Goal: Information Seeking & Learning: Learn about a topic

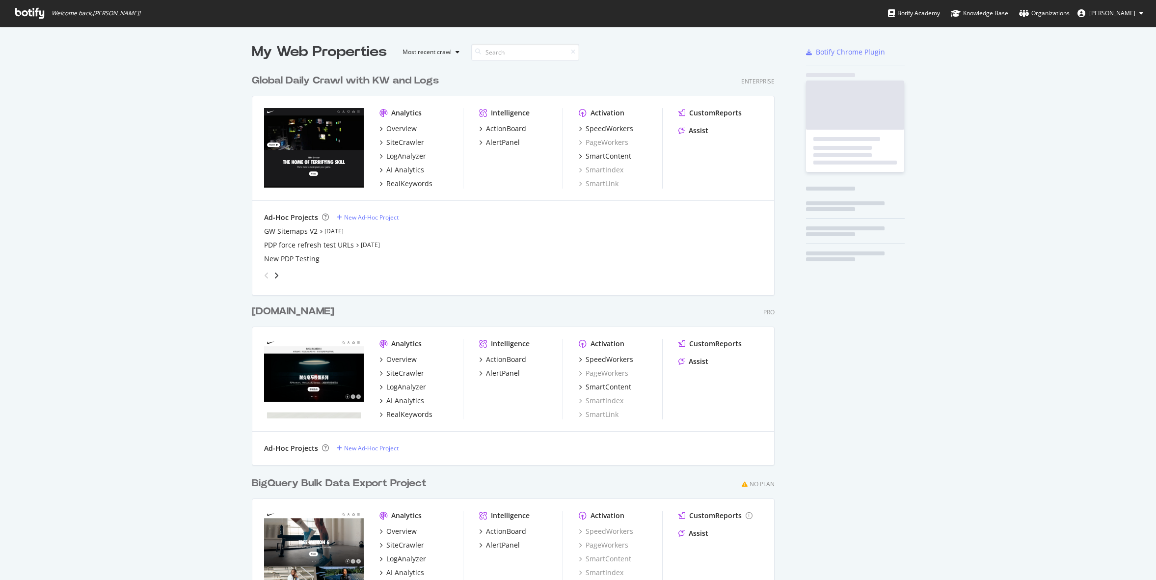
scroll to position [574, 531]
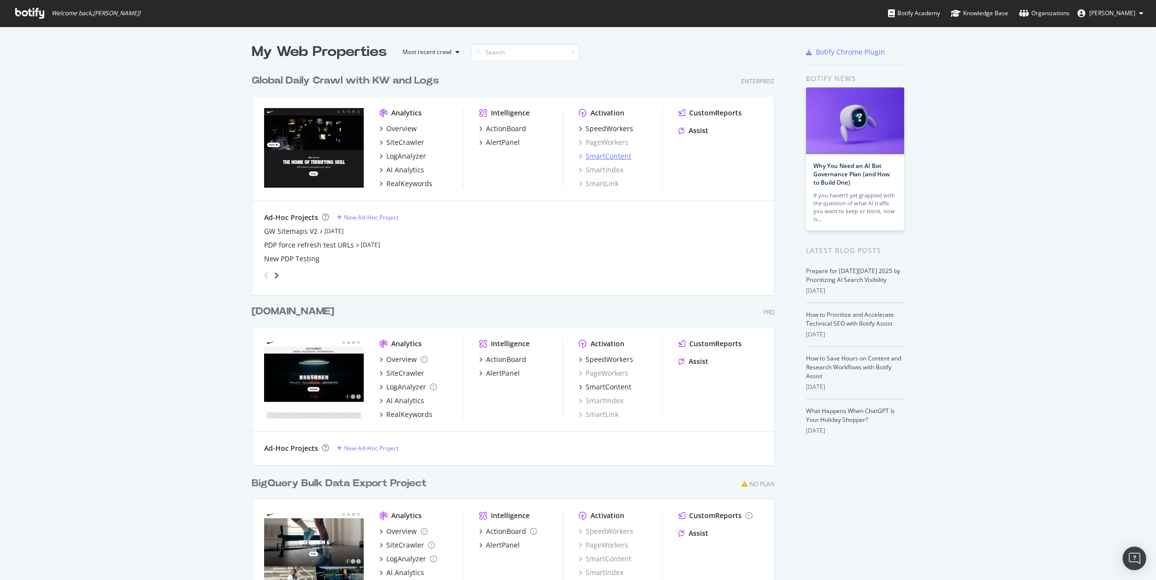
click at [613, 156] on div "SmartContent" at bounding box center [609, 156] width 46 height 10
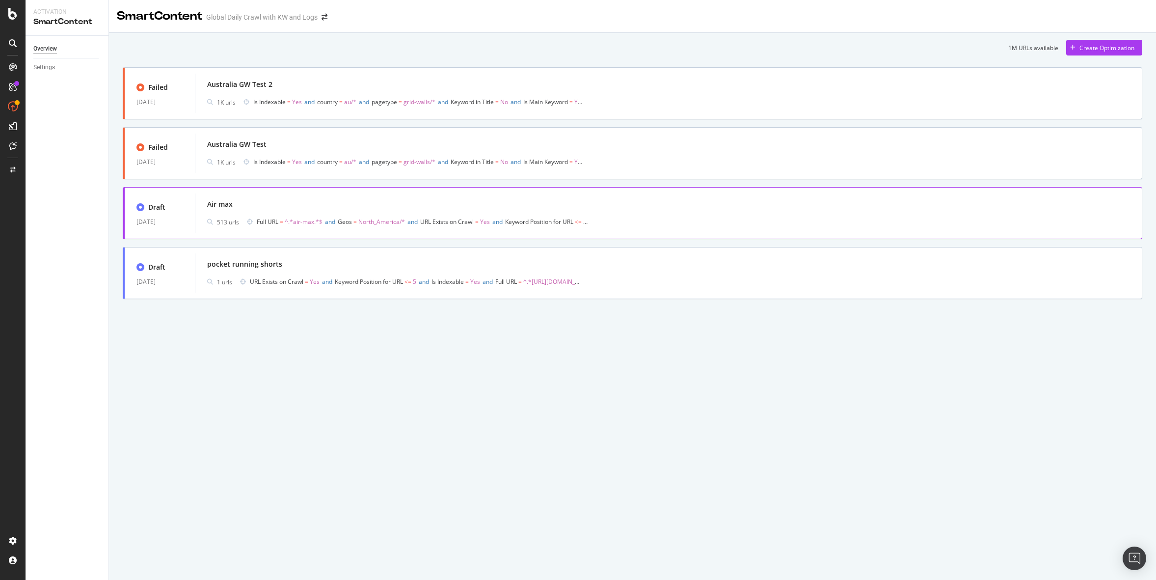
click at [278, 227] on span "Full URL = ^.*air-max.*$ and Geos = North_America/* and URL Exists on Crawl = Y…" at bounding box center [422, 222] width 331 height 14
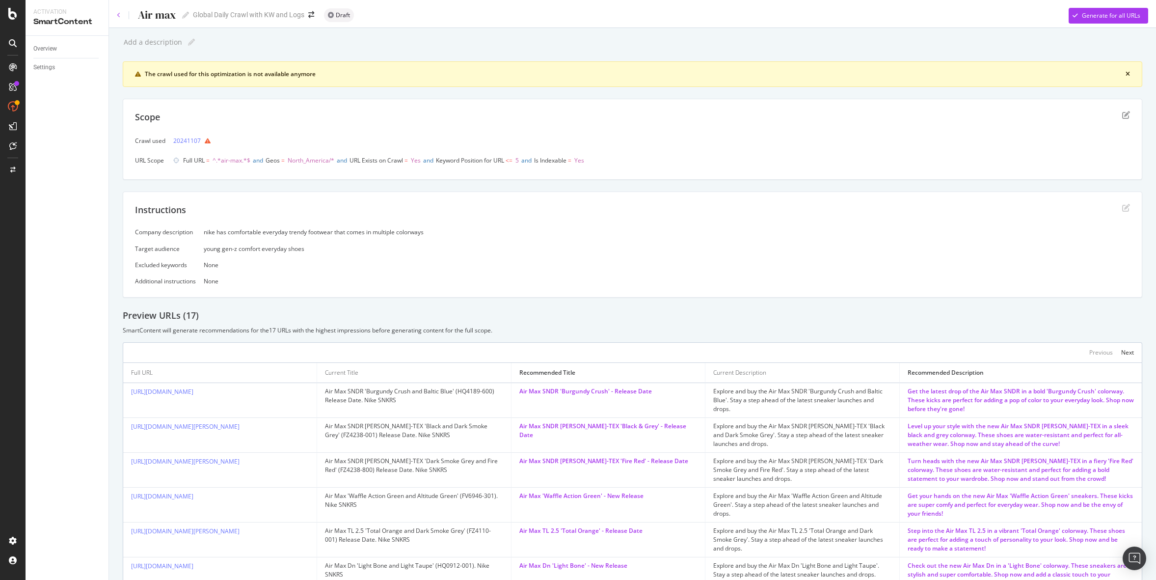
click at [117, 14] on icon at bounding box center [119, 15] width 4 height 6
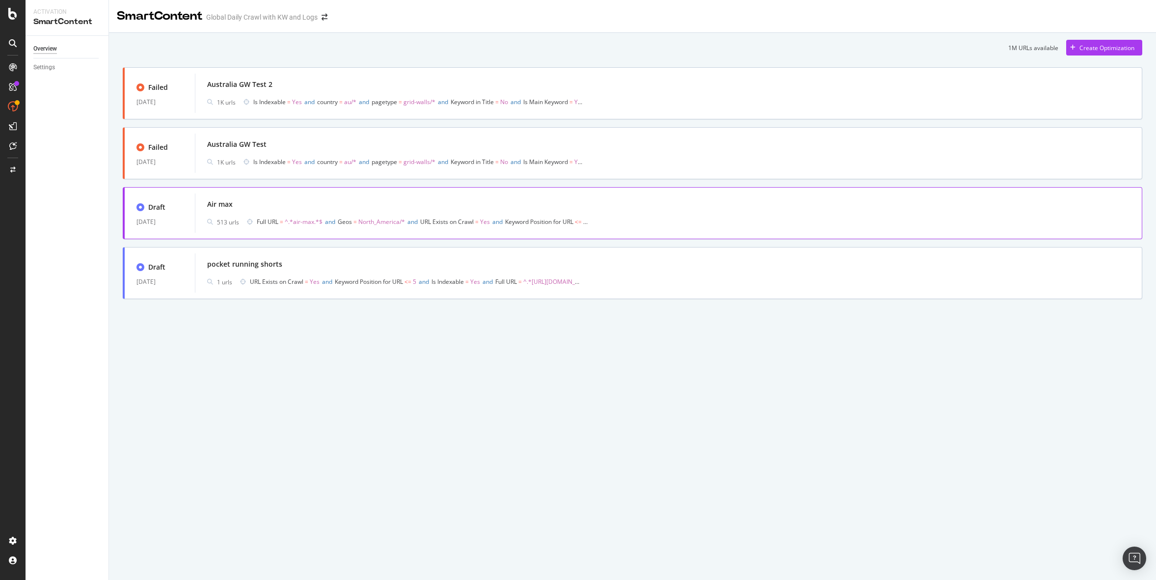
click at [406, 205] on div "Air max" at bounding box center [668, 204] width 923 height 14
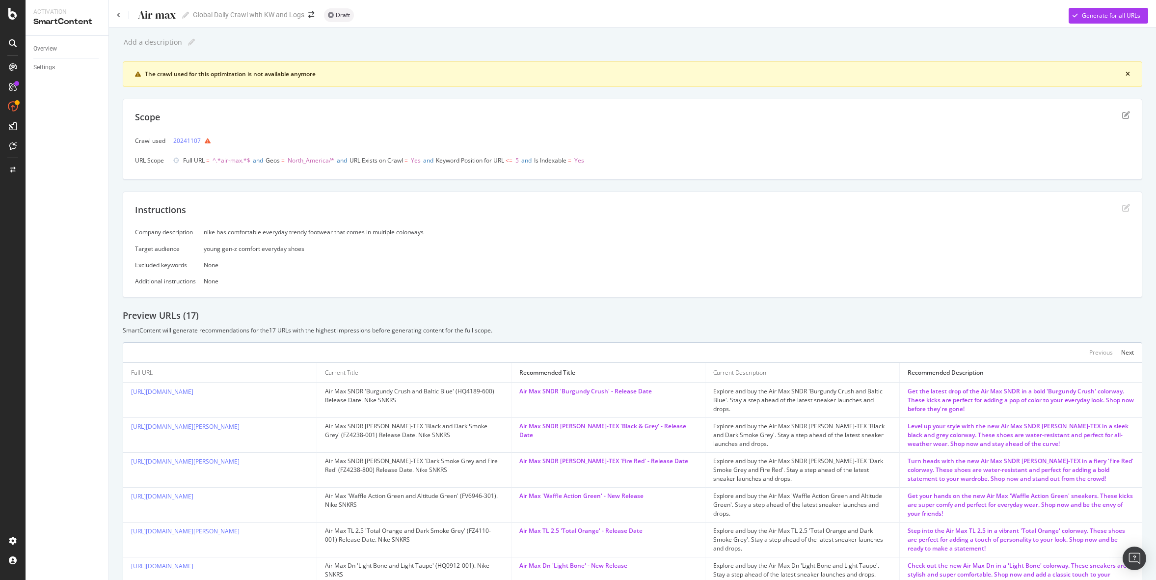
click at [735, 316] on div "Preview URLs ( 17 )" at bounding box center [633, 315] width 1020 height 13
click at [111, 18] on div "Air max Air max Global Daily Crawl with KW and Logs Draft Generate for all URLs" at bounding box center [632, 12] width 1047 height 24
click at [118, 16] on icon at bounding box center [119, 15] width 4 height 6
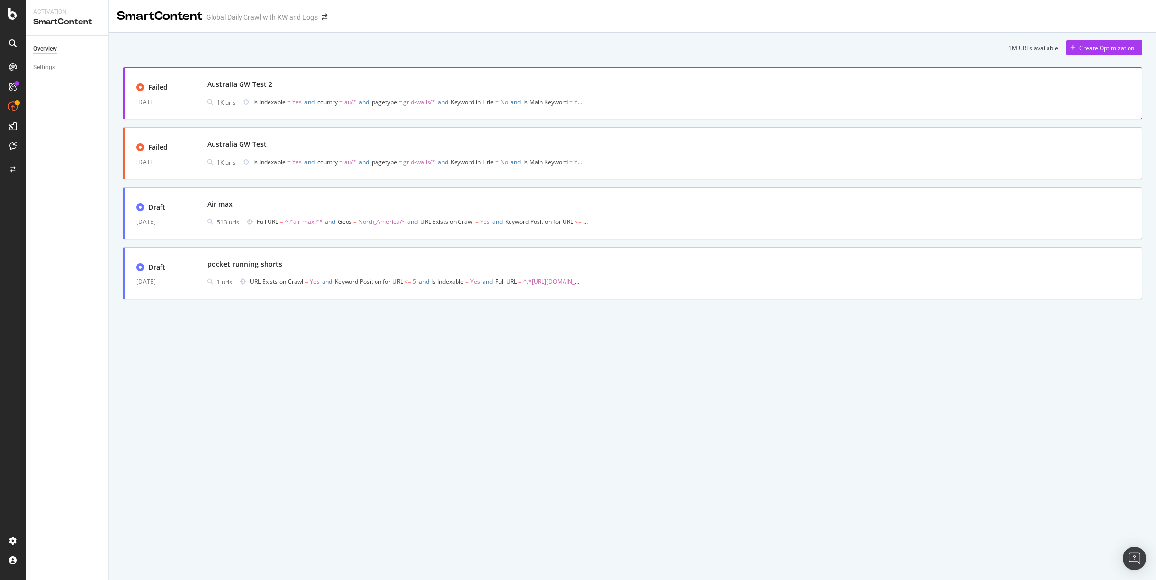
click at [302, 82] on div "Australia GW Test 2" at bounding box center [668, 85] width 923 height 14
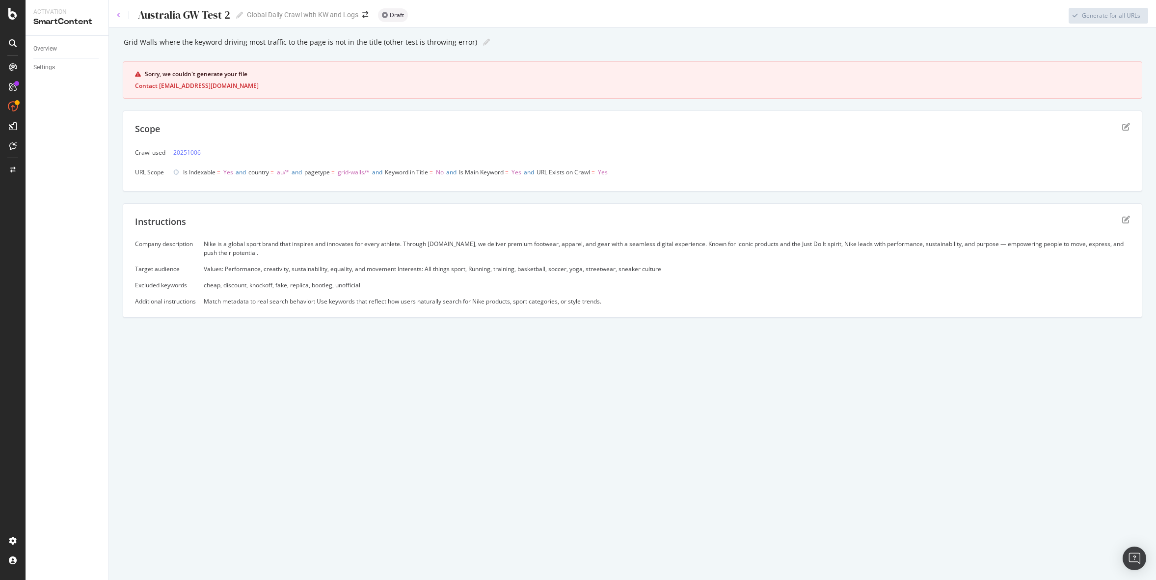
click at [119, 16] on icon at bounding box center [119, 15] width 4 height 6
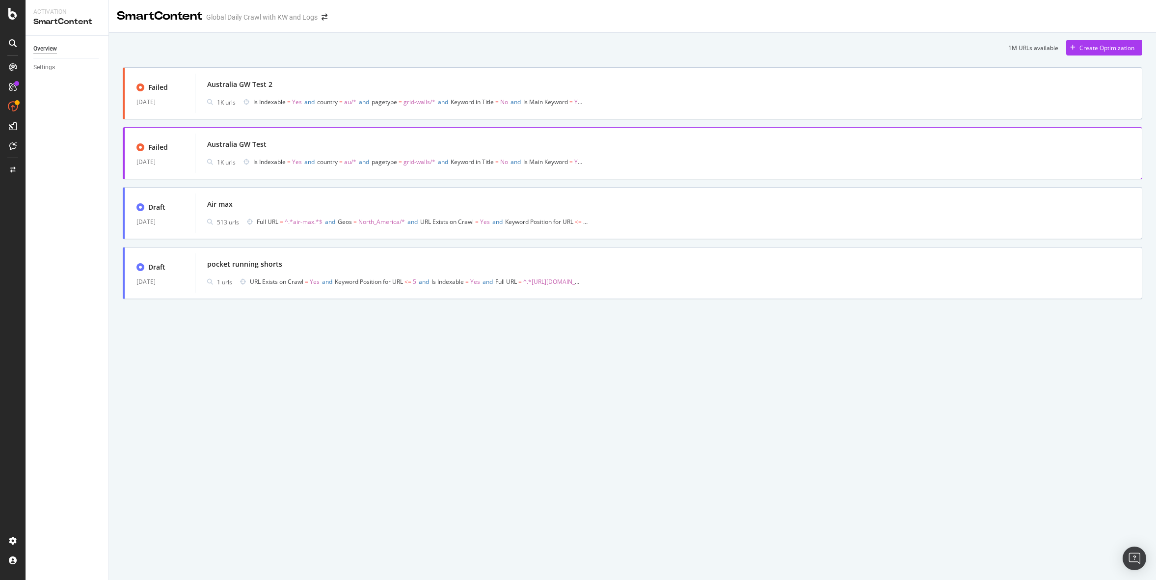
click at [338, 148] on div "Australia GW Test" at bounding box center [668, 144] width 923 height 14
